Goal: Find specific page/section: Find specific page/section

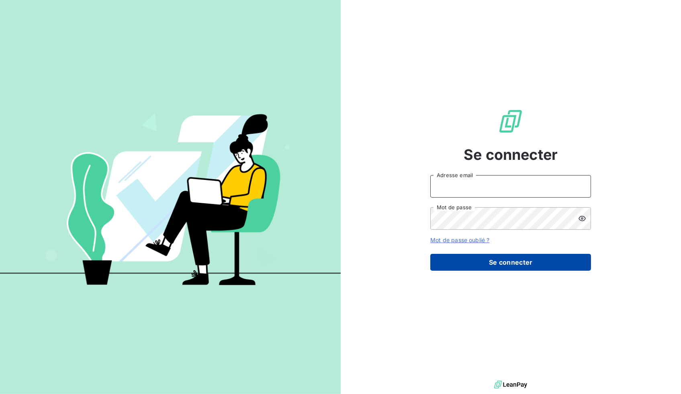
type input "fszillat@thibautdeutschland.de"
click at [500, 264] on button "Se connecter" at bounding box center [510, 262] width 161 height 17
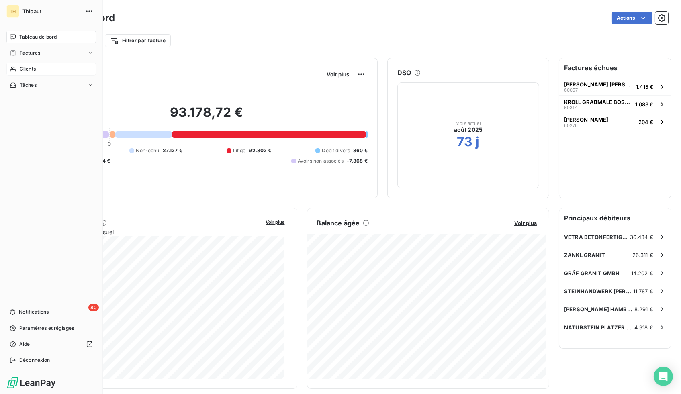
click at [26, 67] on span "Clients" at bounding box center [28, 68] width 16 height 7
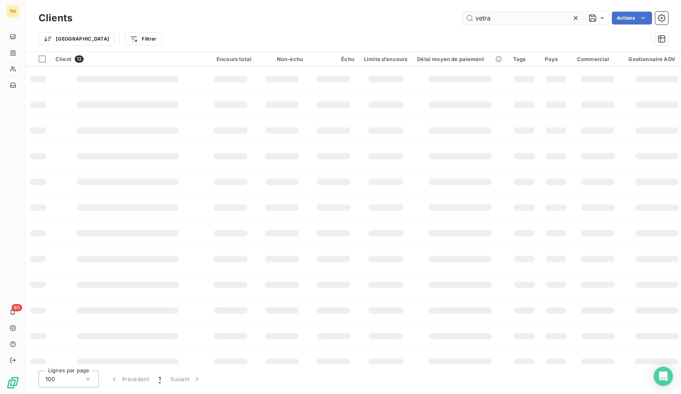
type input "vetra"
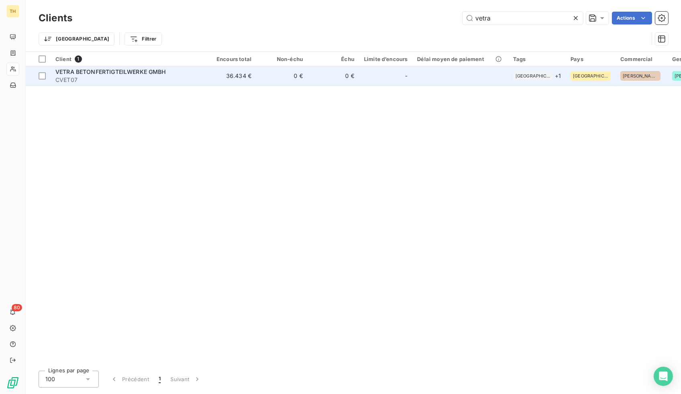
click at [153, 70] on span "VETRA BETONFERTIGTEILWERKE GMBH" at bounding box center [110, 71] width 110 height 7
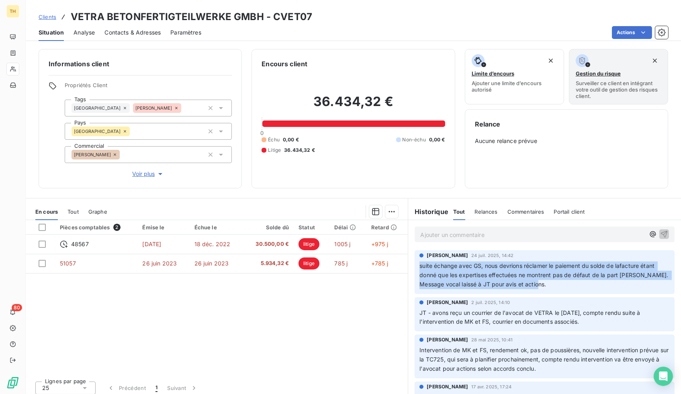
drag, startPoint x: 416, startPoint y: 265, endPoint x: 555, endPoint y: 287, distance: 139.9
click at [555, 287] on p "suite échange avec GS, nous devrions réclamer le paiement du solde de lafacture…" at bounding box center [544, 275] width 250 height 28
drag, startPoint x: 555, startPoint y: 287, endPoint x: 509, endPoint y: 281, distance: 46.2
copy span "suite échange avec GS, nous devrions réclamer le paiement du solde de lafacture…"
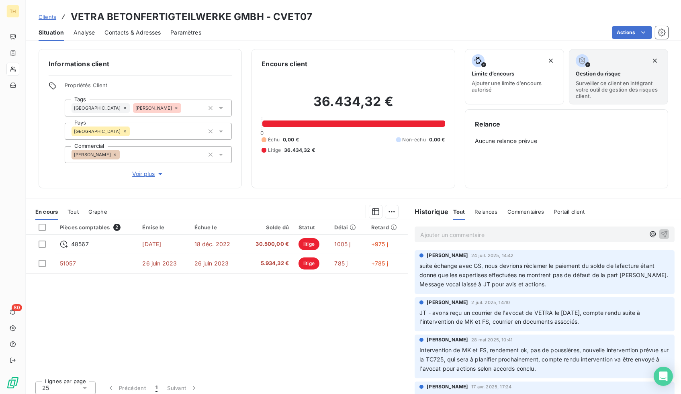
click at [354, 114] on h2 "36.434,32 €" at bounding box center [352, 106] width 183 height 24
